Goal: Check status: Check status

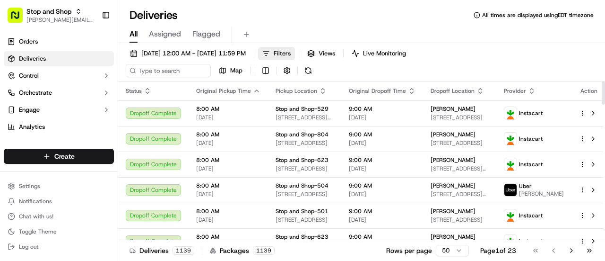
click at [291, 54] on span "Filters" at bounding box center [282, 53] width 17 height 9
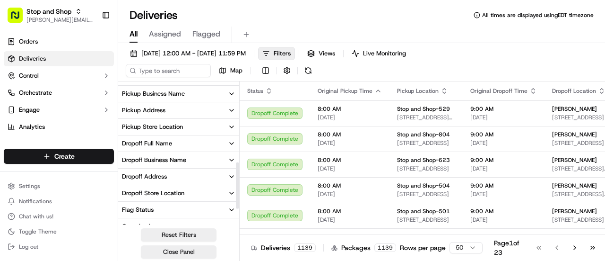
scroll to position [241, 0]
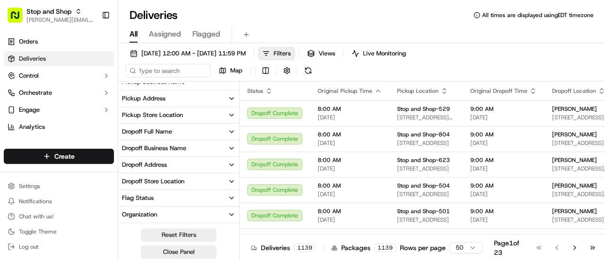
click at [200, 119] on button "Pickup Store Location" at bounding box center [178, 115] width 121 height 16
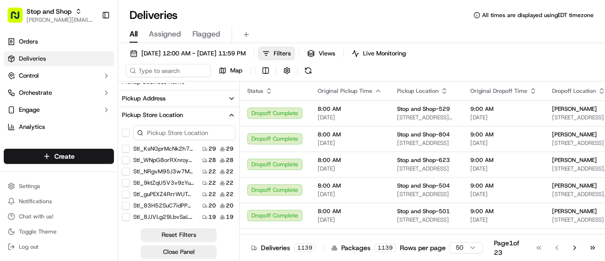
click at [181, 131] on input at bounding box center [184, 132] width 102 height 15
click at [128, 183] on button "Stop and Shop-504" at bounding box center [126, 183] width 8 height 8
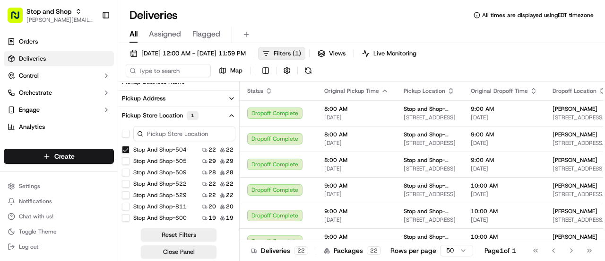
click at [301, 55] on span "Filters ( 1 )" at bounding box center [287, 53] width 27 height 9
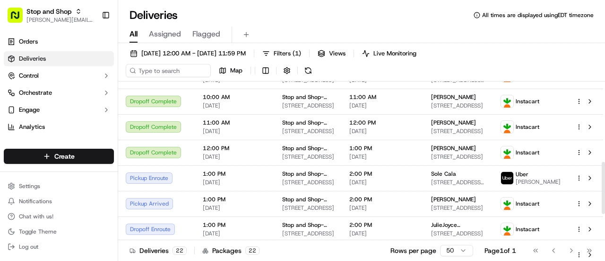
scroll to position [350, 0]
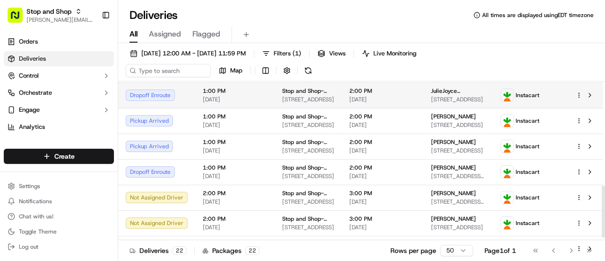
click at [248, 95] on span "1:00 PM" at bounding box center [235, 91] width 64 height 8
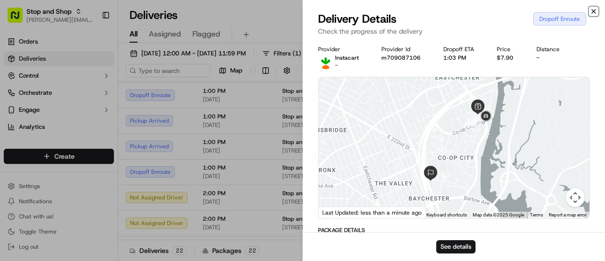
click at [591, 11] on icon "button" at bounding box center [594, 12] width 8 height 8
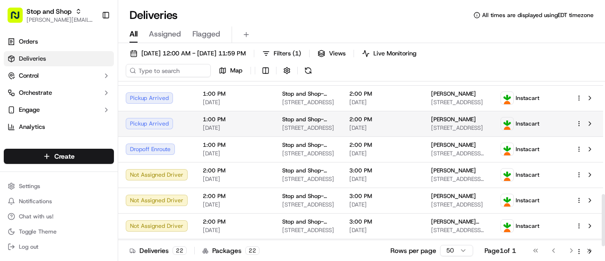
scroll to position [379, 0]
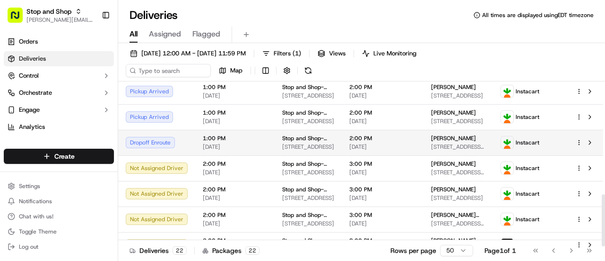
click at [189, 149] on td "Dropoff Enroute" at bounding box center [156, 143] width 77 height 26
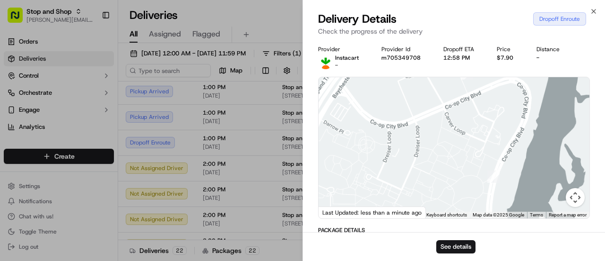
drag, startPoint x: 420, startPoint y: 121, endPoint x: 454, endPoint y: 198, distance: 84.9
click at [454, 198] on div at bounding box center [454, 147] width 271 height 141
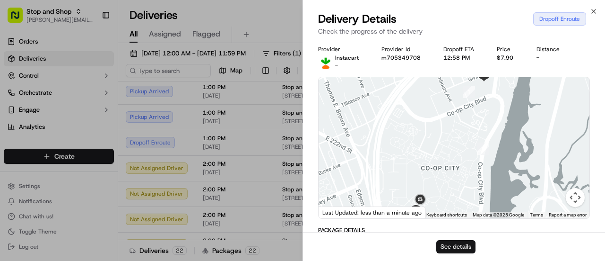
click at [458, 244] on button "See details" at bounding box center [456, 246] width 39 height 13
click at [596, 7] on div "Close Delivery Details Dropoff Enroute Check the progress of the delivery Provi…" at bounding box center [454, 130] width 303 height 261
click at [592, 9] on icon "button" at bounding box center [594, 12] width 8 height 8
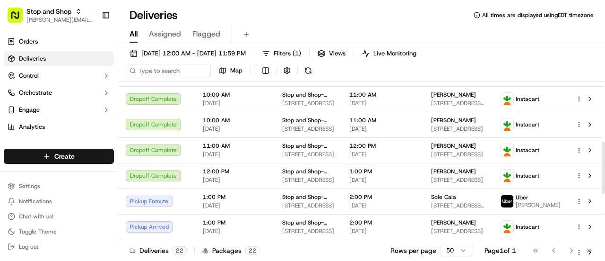
scroll to position [190, 0]
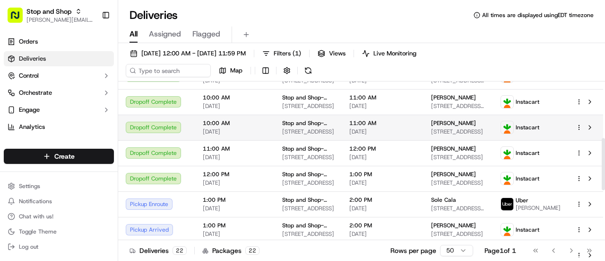
click at [192, 131] on td "Dropoff Complete" at bounding box center [156, 127] width 77 height 26
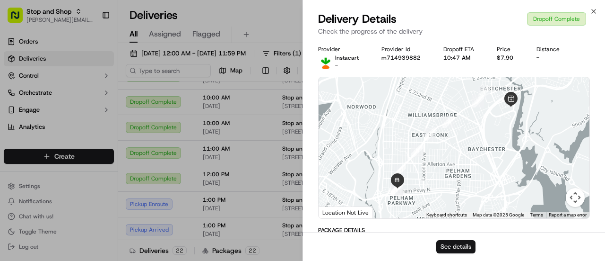
click at [463, 245] on button "See details" at bounding box center [456, 246] width 39 height 13
click at [595, 9] on icon "button" at bounding box center [594, 12] width 8 height 8
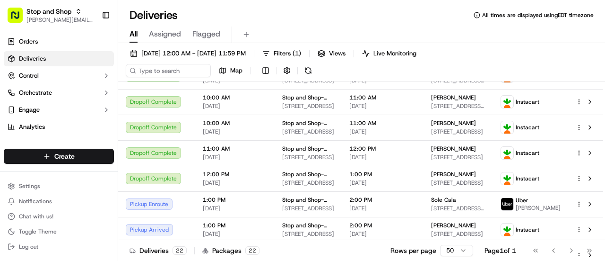
click at [356, 23] on div "All Assigned Flagged" at bounding box center [361, 33] width 487 height 20
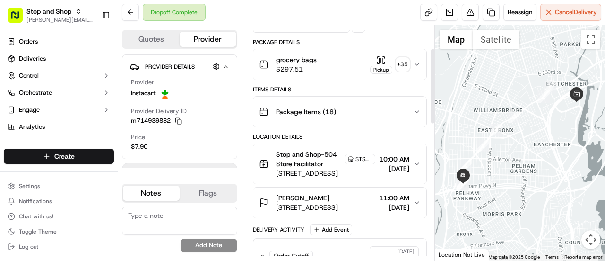
scroll to position [72, 0]
click at [396, 106] on div "Package Items ( 18 )" at bounding box center [336, 111] width 154 height 19
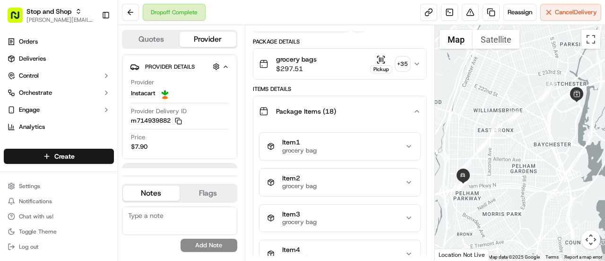
click at [396, 106] on div "Package Items ( 18 )" at bounding box center [336, 111] width 154 height 19
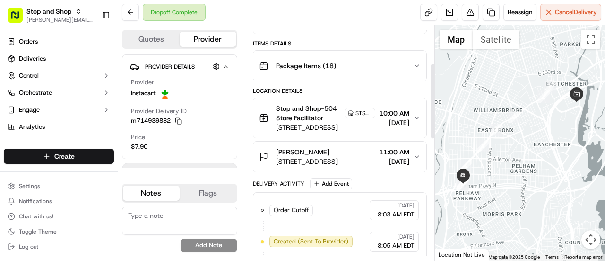
scroll to position [118, 0]
click at [409, 108] on span "10:00 AM" at bounding box center [394, 112] width 30 height 9
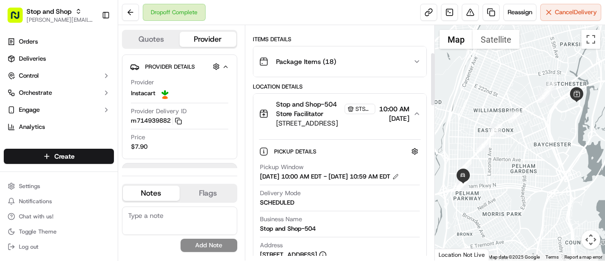
scroll to position [121, 0]
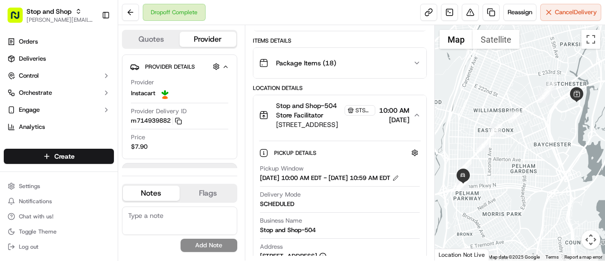
click at [400, 98] on button "Stop and Shop-504 Store Facilitator STSH-504 691 Co-op City Blvd, Bronx, NY 104…" at bounding box center [340, 115] width 173 height 40
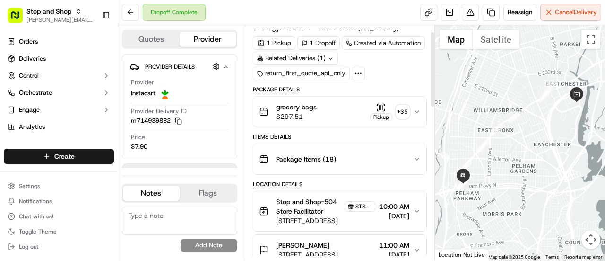
scroll to position [21, 0]
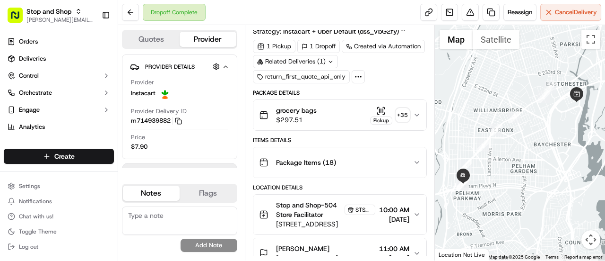
click at [404, 108] on div "+ 35" at bounding box center [402, 114] width 13 height 13
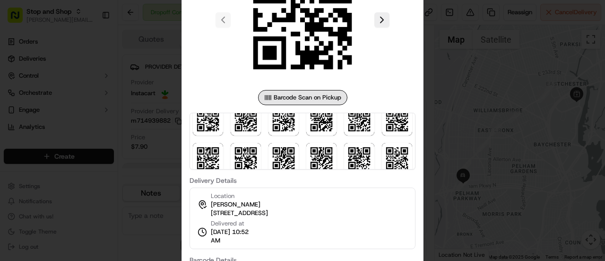
scroll to position [254, 0]
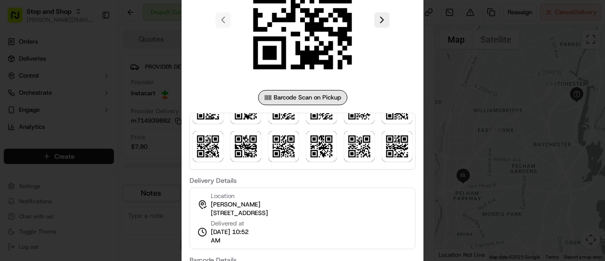
click at [152, 112] on div at bounding box center [302, 130] width 605 height 261
